Goal: Complete application form

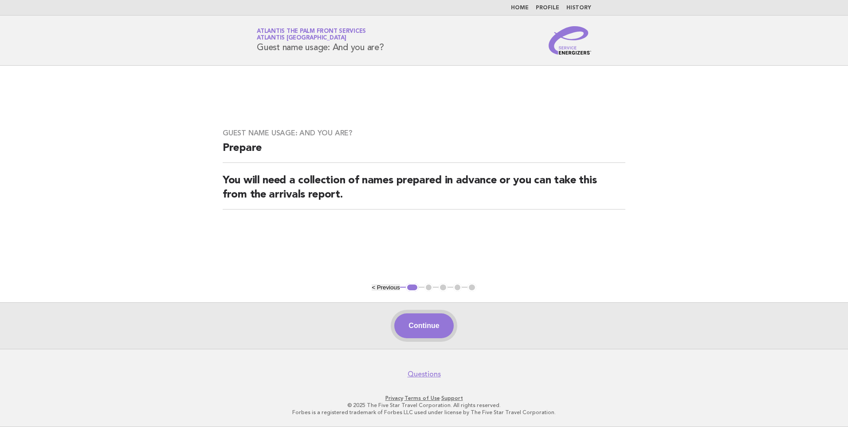
click at [426, 326] on button "Continue" at bounding box center [423, 325] width 59 height 25
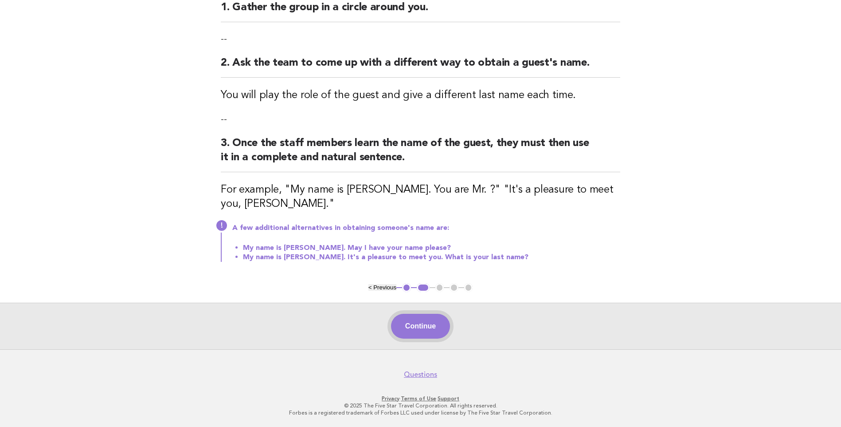
click at [428, 329] on button "Continue" at bounding box center [420, 326] width 59 height 25
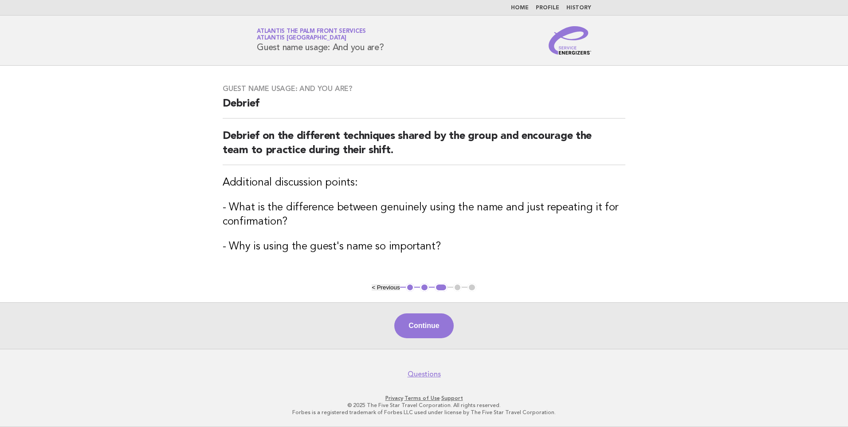
click at [425, 339] on div "Continue" at bounding box center [424, 325] width 848 height 47
click at [425, 336] on button "Continue" at bounding box center [423, 325] width 59 height 25
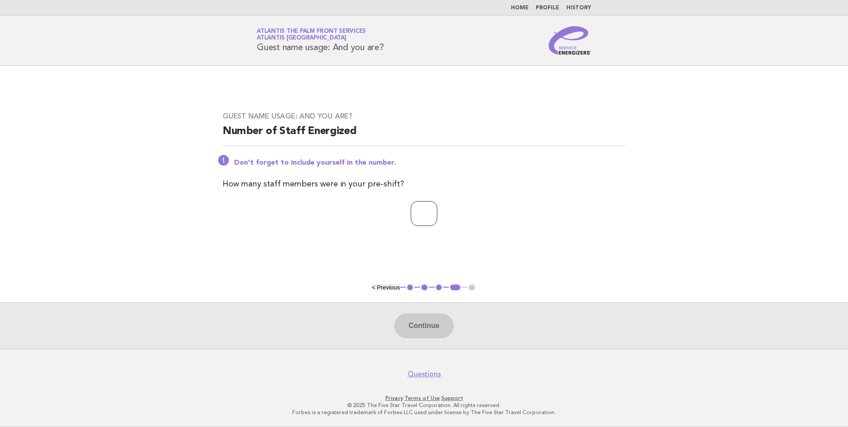
drag, startPoint x: 413, startPoint y: 206, endPoint x: 419, endPoint y: 228, distance: 22.5
click at [413, 209] on input "number" at bounding box center [424, 213] width 27 height 25
type input "**"
click at [432, 332] on button "Continue" at bounding box center [423, 325] width 59 height 25
